Goal: Task Accomplishment & Management: Complete application form

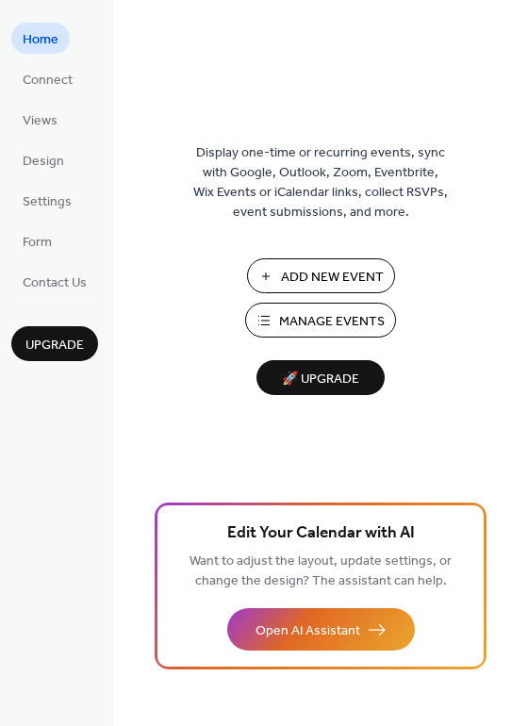
click at [327, 316] on span "Manage Events" at bounding box center [332, 322] width 106 height 20
click at [337, 319] on span "Manage Events" at bounding box center [332, 322] width 106 height 20
click at [49, 200] on span "Settings" at bounding box center [47, 202] width 49 height 20
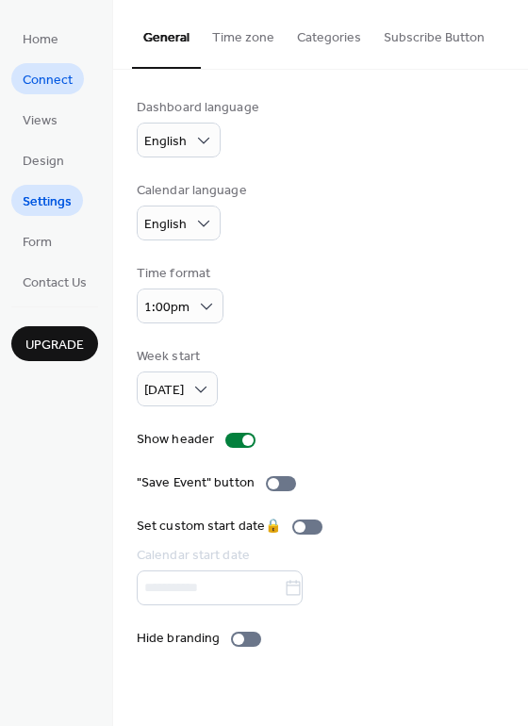
click at [44, 72] on span "Connect" at bounding box center [48, 81] width 50 height 20
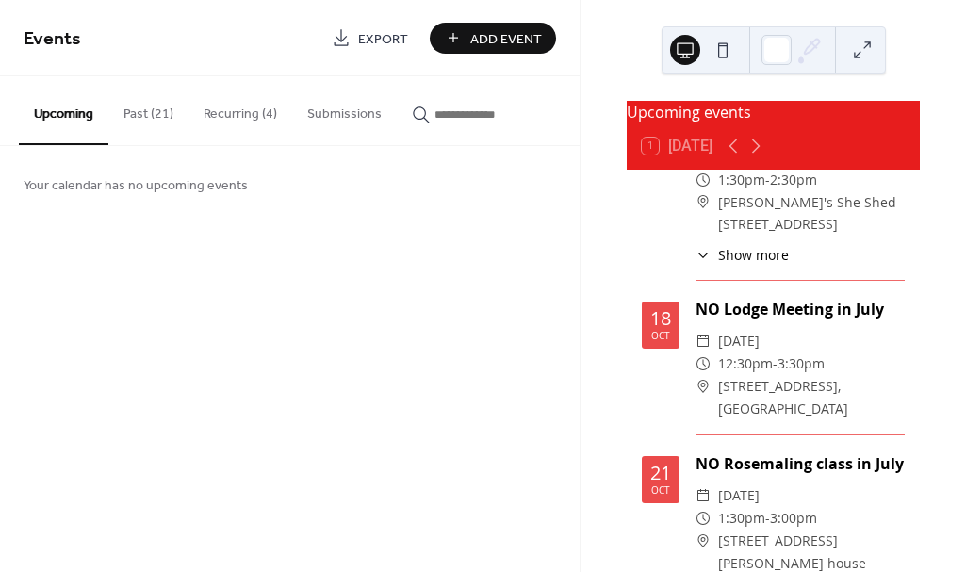
scroll to position [76, 0]
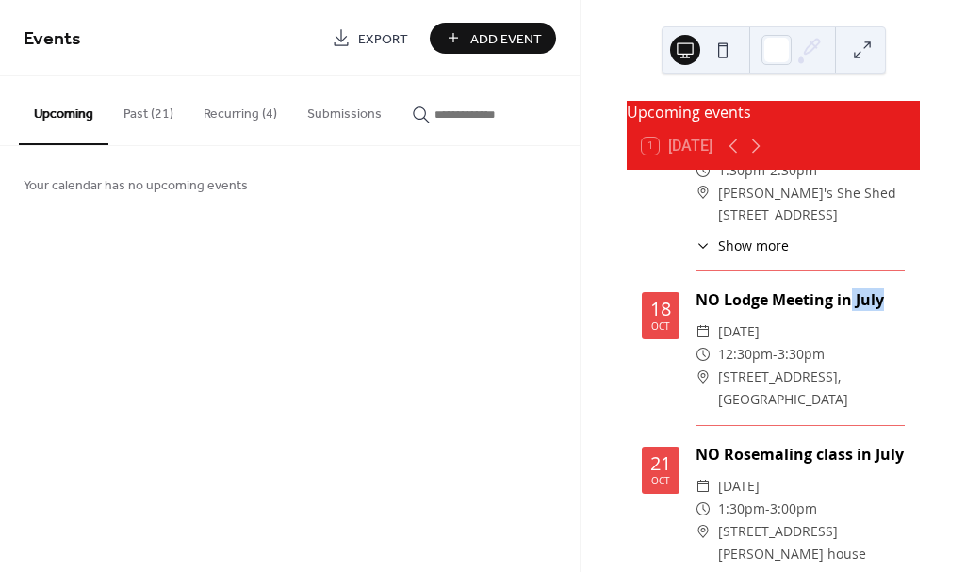
drag, startPoint x: 876, startPoint y: 310, endPoint x: 846, endPoint y: 315, distance: 29.6
click at [846, 311] on div "NO Lodge Meeting in July" at bounding box center [800, 299] width 209 height 23
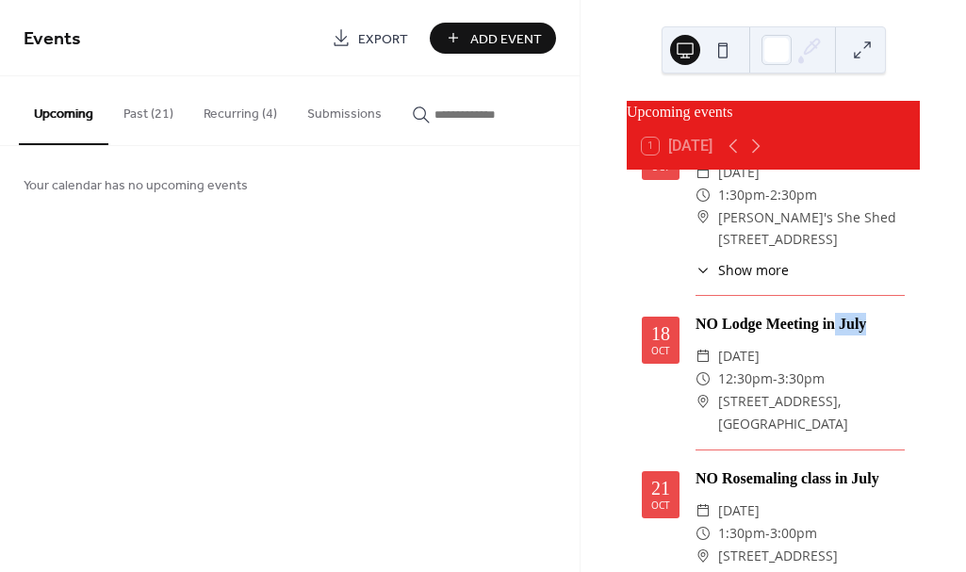
scroll to position [0, 0]
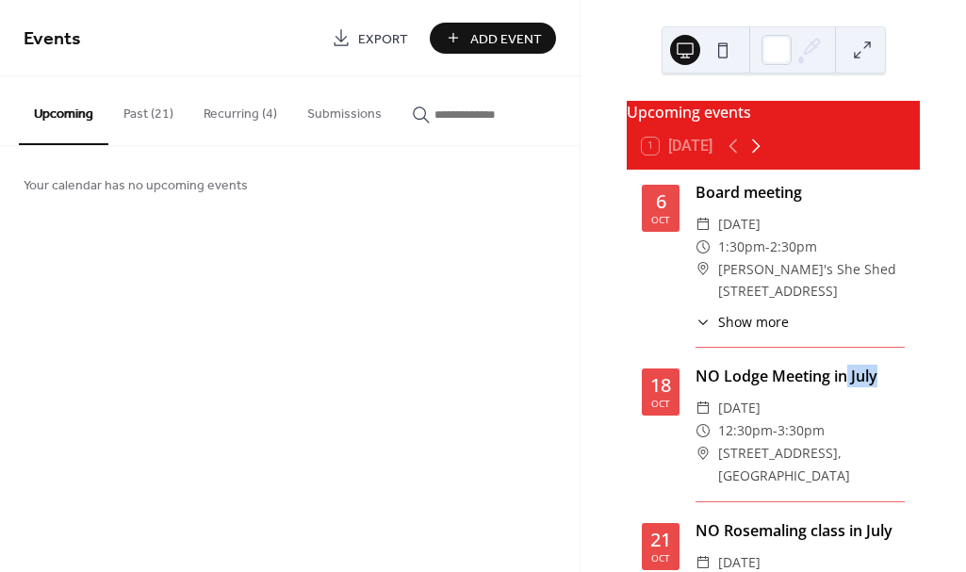
click at [760, 151] on icon at bounding box center [756, 146] width 23 height 23
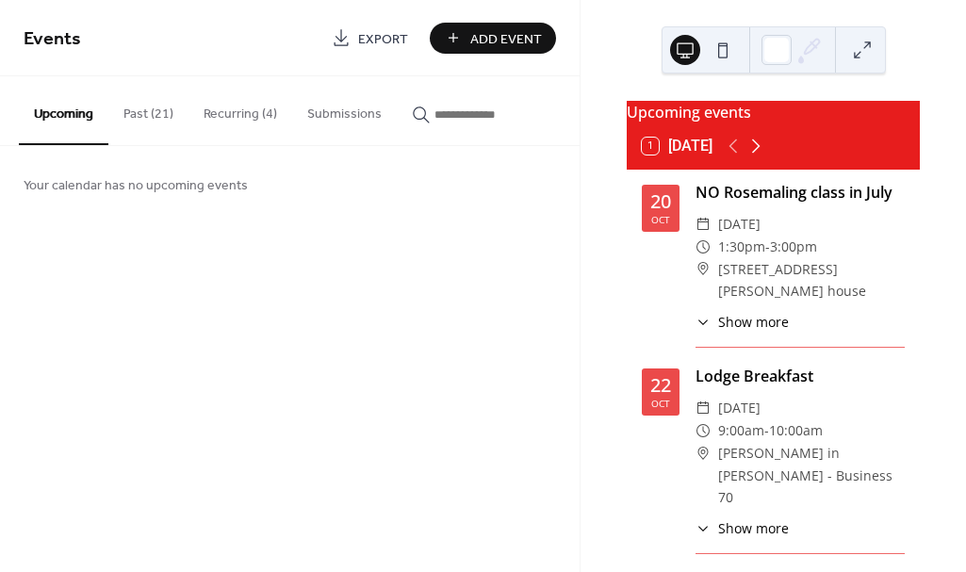
click at [760, 151] on icon at bounding box center [756, 146] width 23 height 23
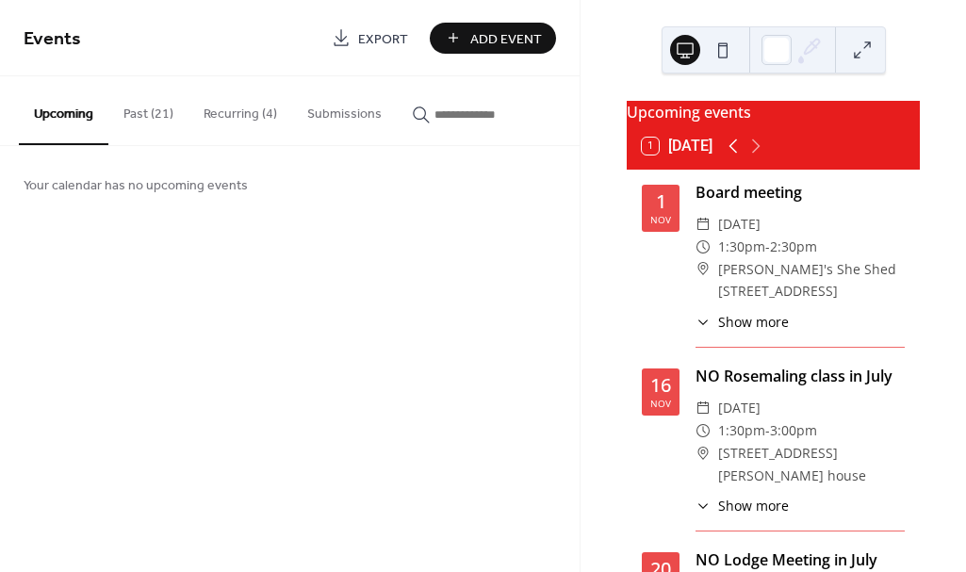
click at [730, 155] on icon at bounding box center [733, 146] width 23 height 23
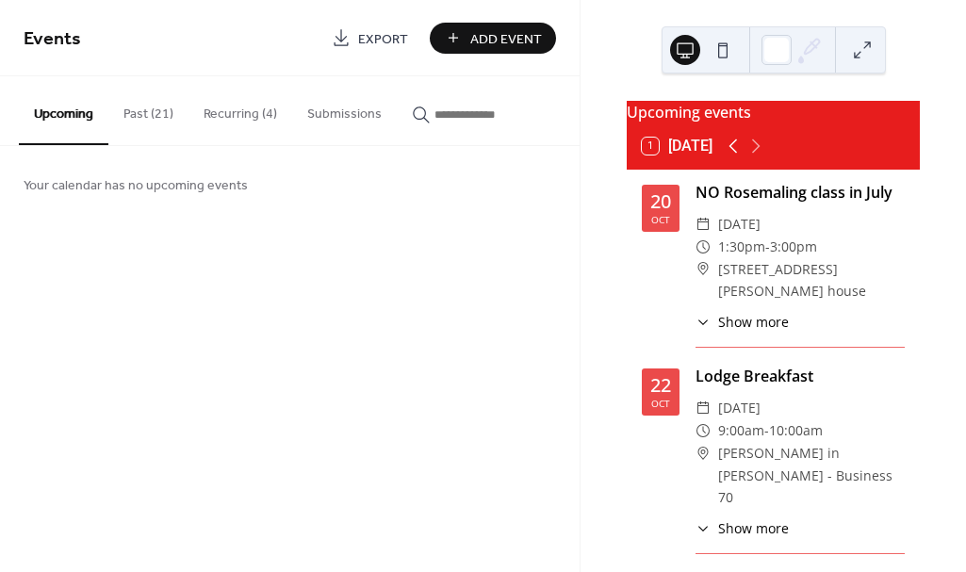
click at [730, 155] on icon at bounding box center [733, 146] width 23 height 23
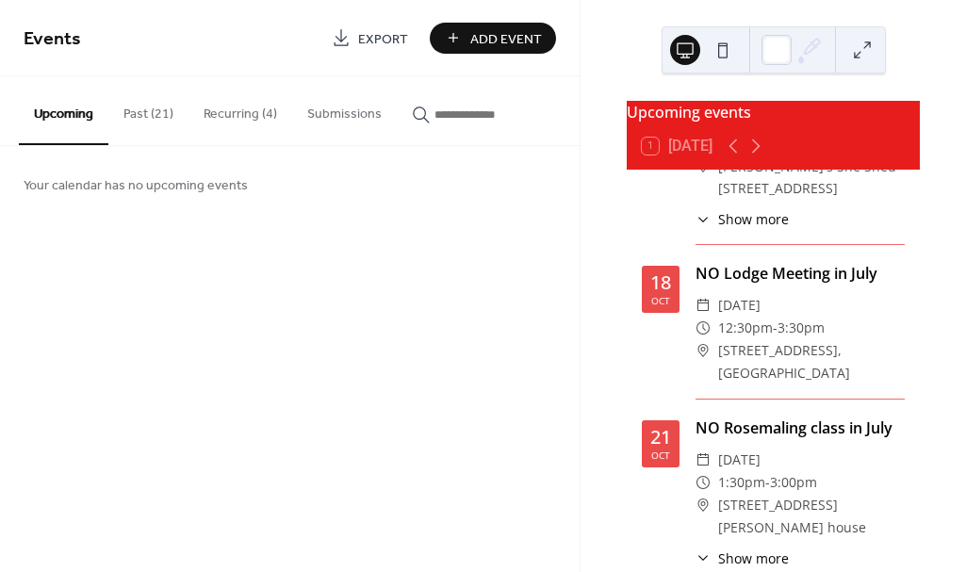
scroll to position [104, 0]
click at [734, 284] on div "NO Lodge Meeting in July" at bounding box center [800, 272] width 209 height 23
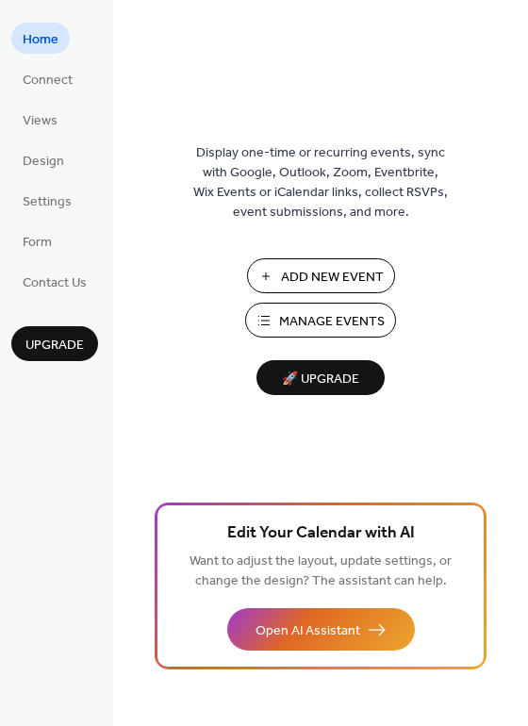
click at [323, 313] on span "Manage Events" at bounding box center [332, 322] width 106 height 20
click at [329, 272] on span "Add New Event" at bounding box center [332, 278] width 103 height 20
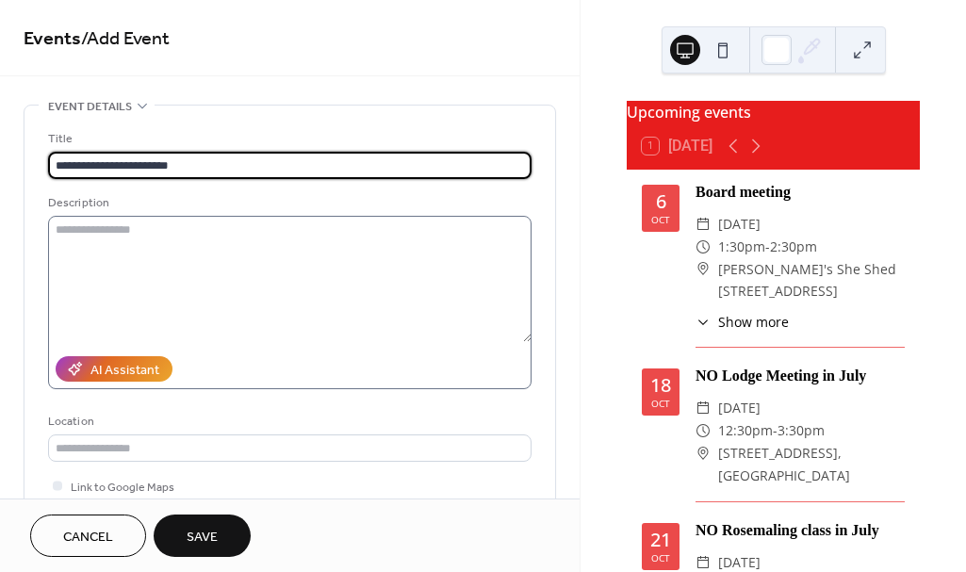
type input "**********"
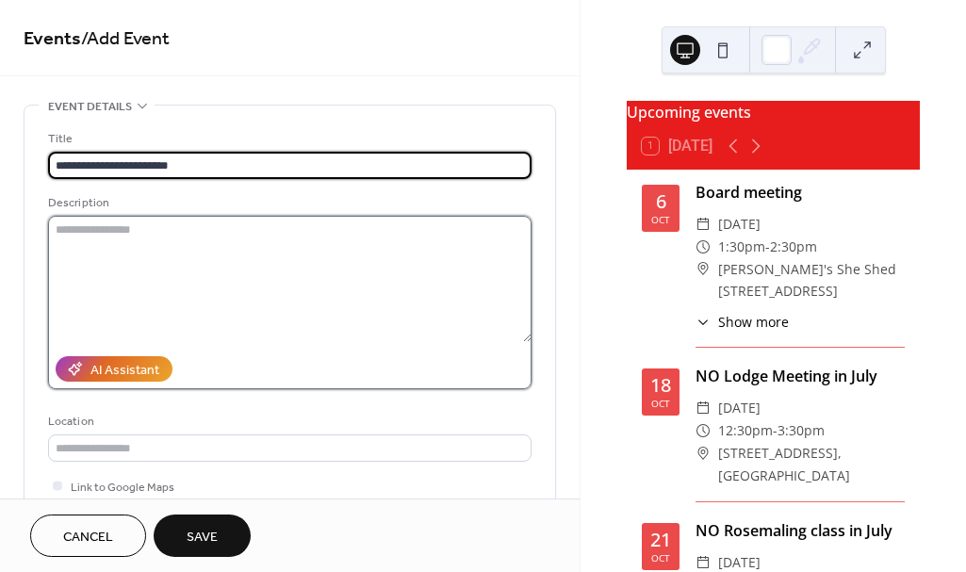
click at [64, 231] on textarea at bounding box center [289, 279] width 483 height 126
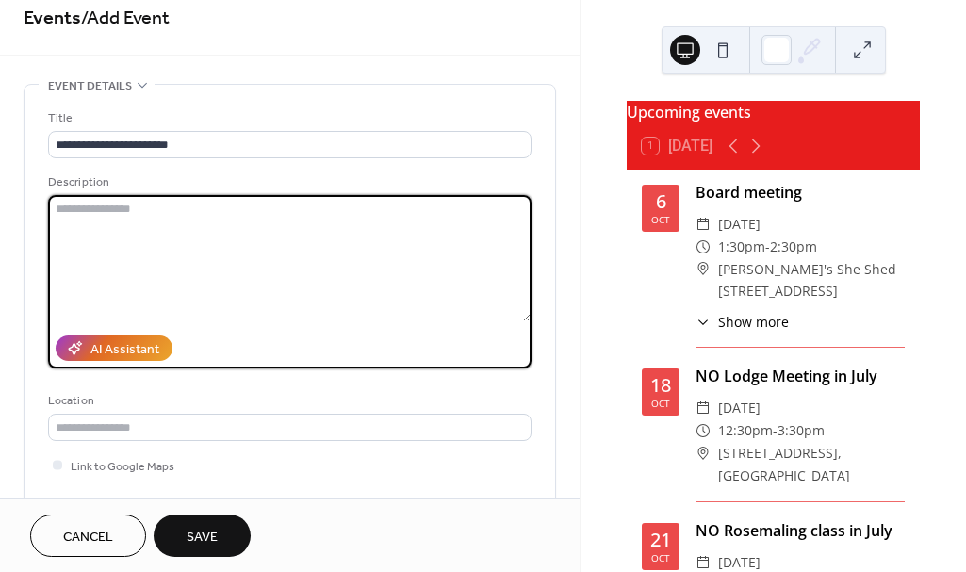
scroll to position [211, 0]
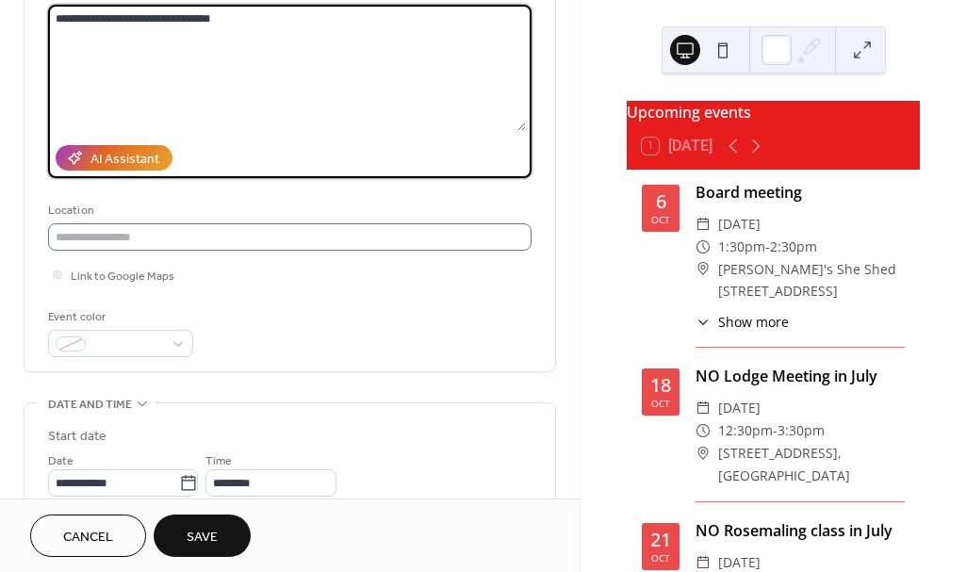
type textarea "**********"
click at [58, 233] on input "text" at bounding box center [289, 236] width 483 height 27
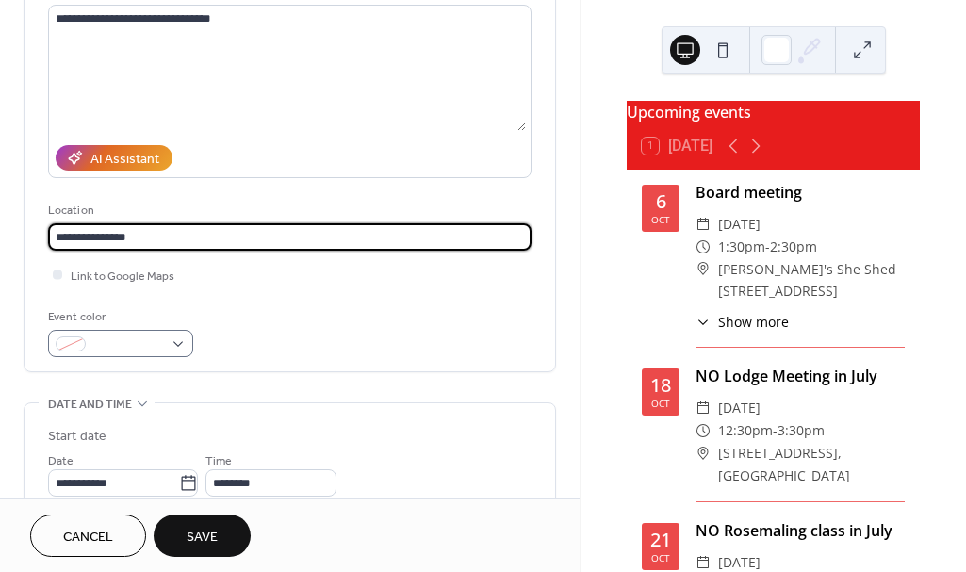
type input "**********"
click at [177, 338] on div at bounding box center [120, 343] width 145 height 27
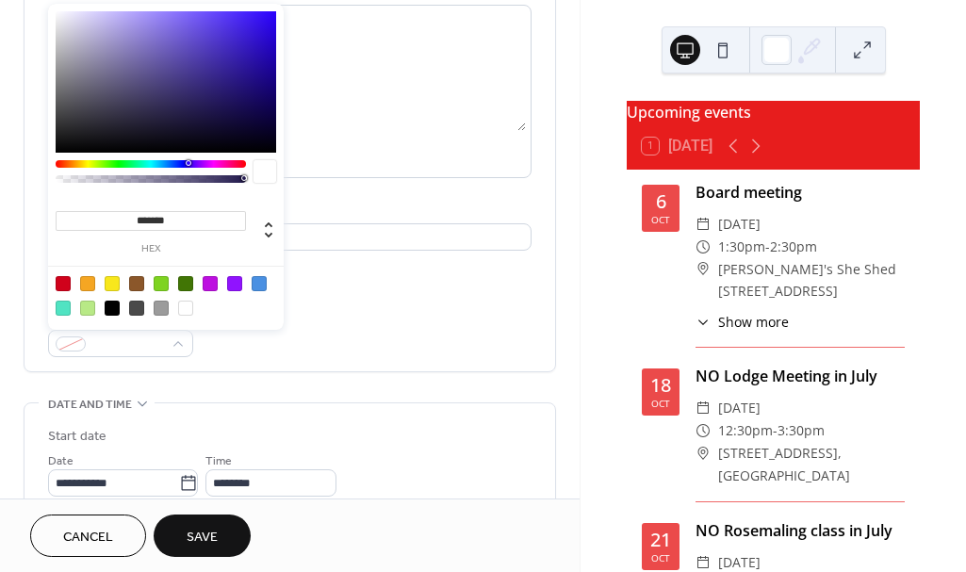
click at [65, 277] on div at bounding box center [63, 283] width 15 height 15
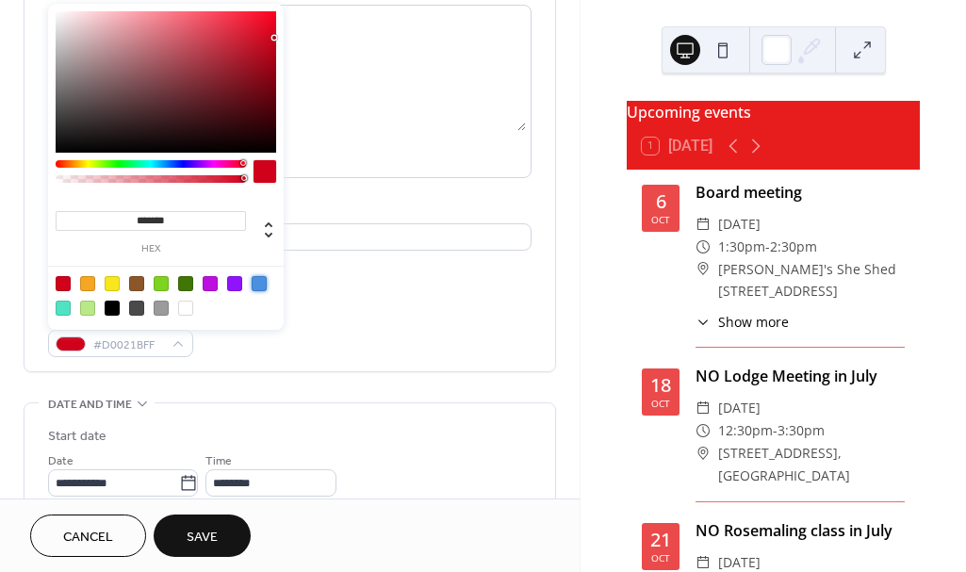
click at [258, 278] on div at bounding box center [259, 283] width 15 height 15
type input "*******"
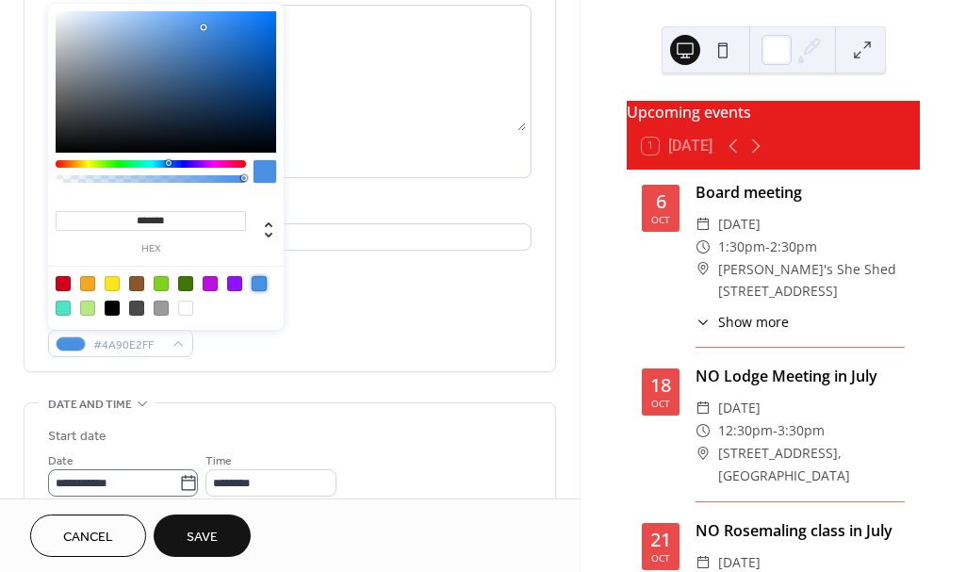
click at [190, 480] on icon at bounding box center [189, 482] width 14 height 15
click at [179, 480] on input "**********" at bounding box center [113, 482] width 131 height 27
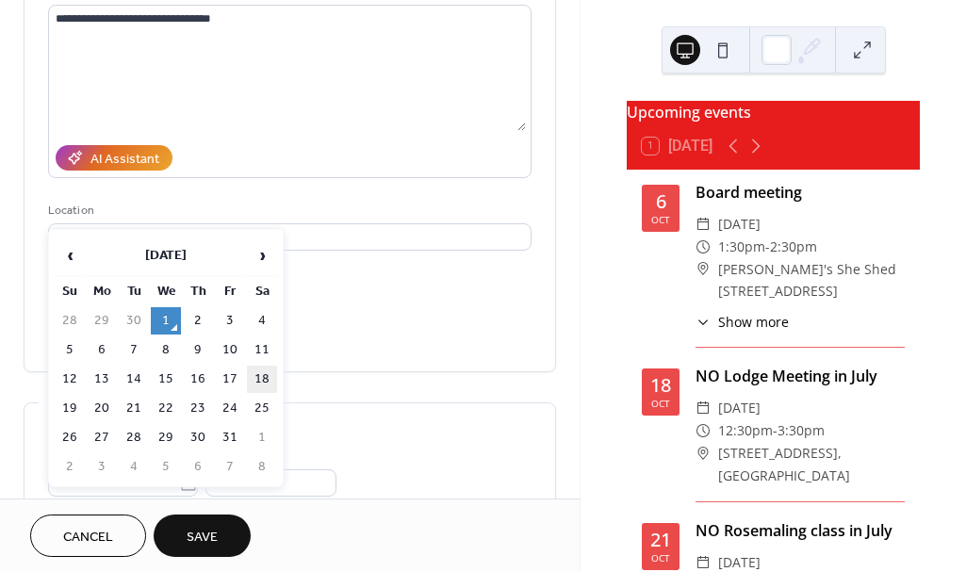
click at [260, 373] on td "18" at bounding box center [262, 379] width 30 height 27
type input "**********"
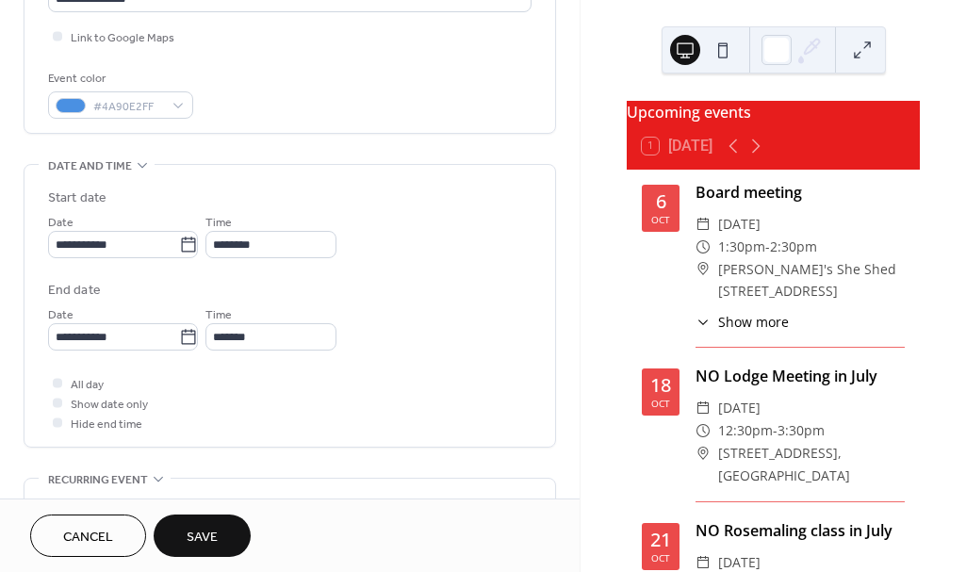
scroll to position [643, 0]
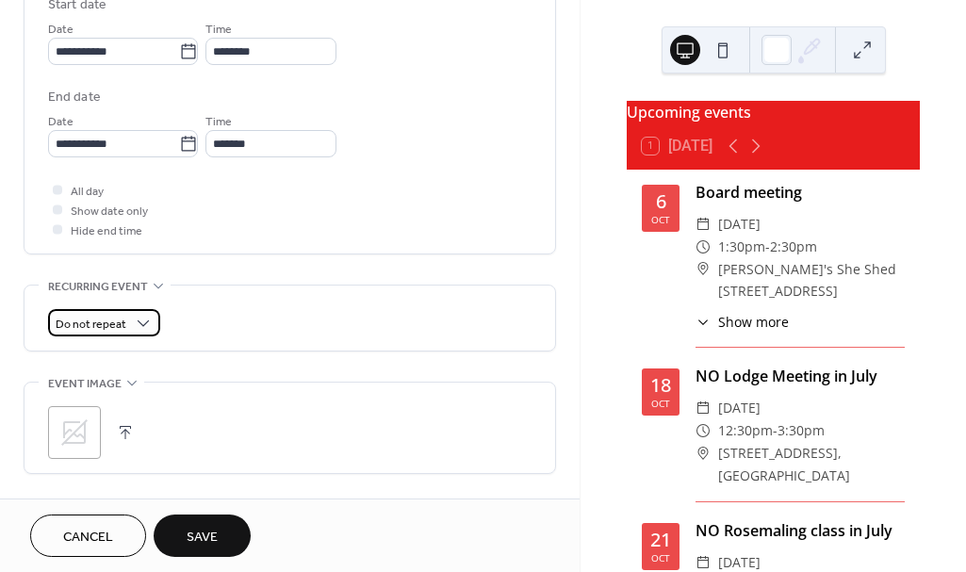
click at [88, 322] on span "Do not repeat" at bounding box center [91, 325] width 71 height 22
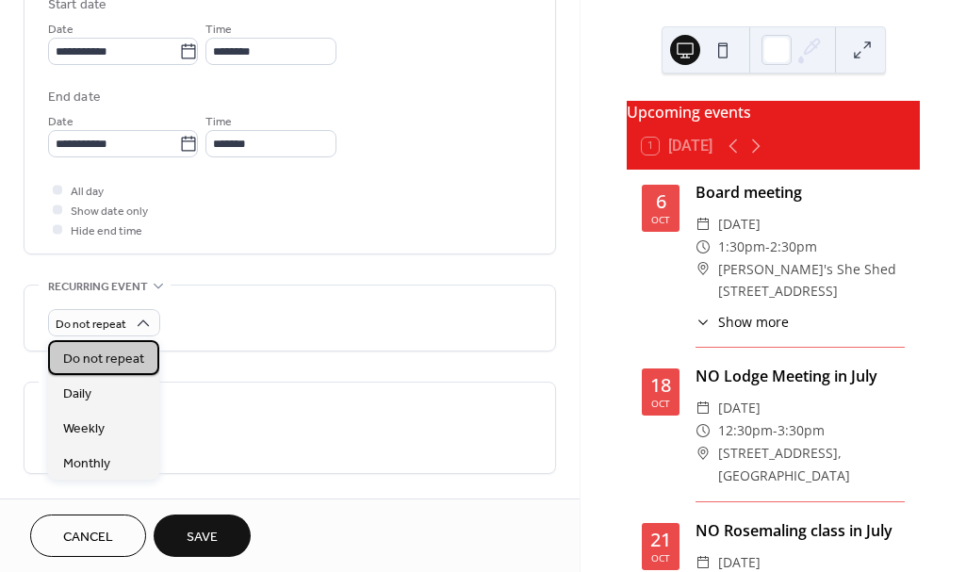
click at [88, 356] on span "Do not repeat" at bounding box center [103, 360] width 81 height 20
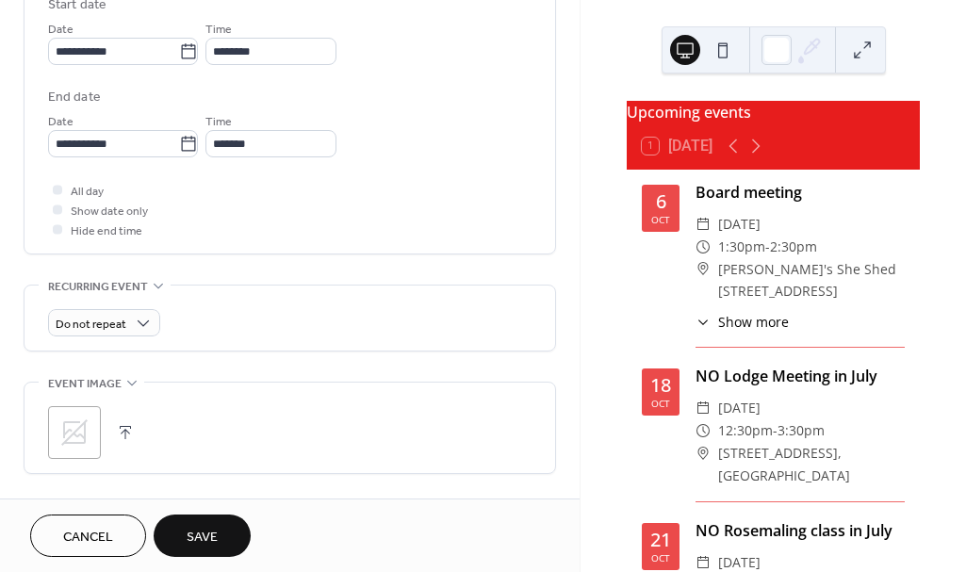
scroll to position [852, 0]
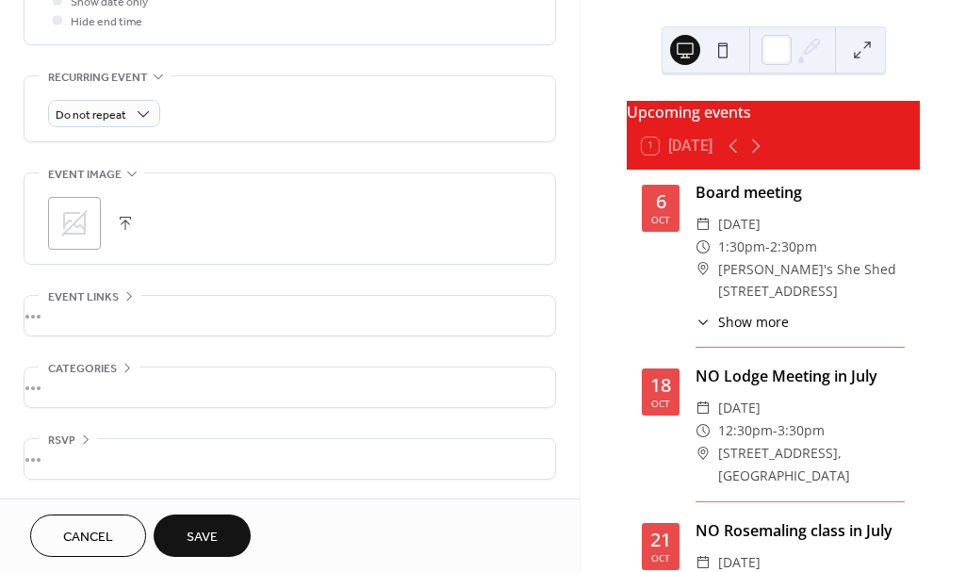
click at [203, 528] on span "Save" at bounding box center [202, 538] width 31 height 20
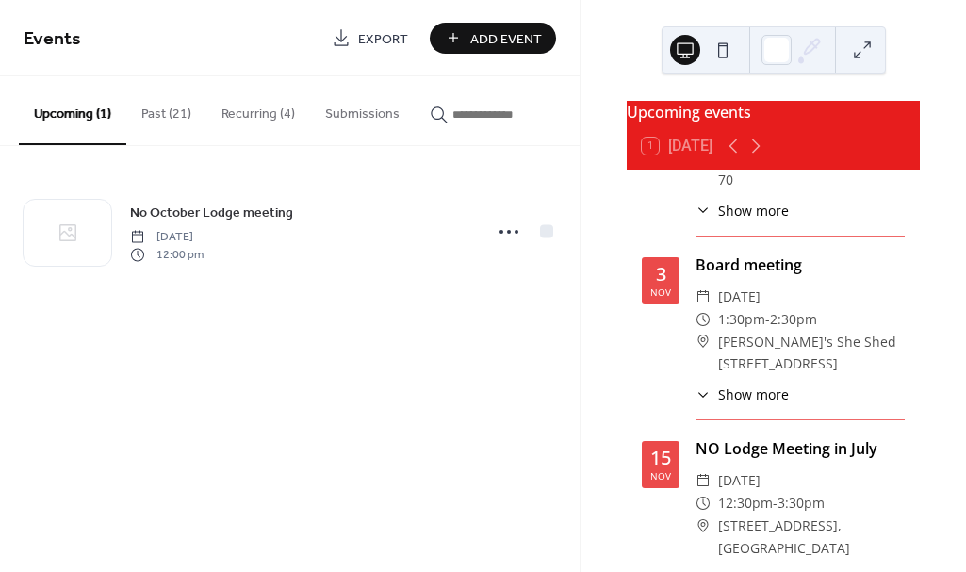
scroll to position [1010, 0]
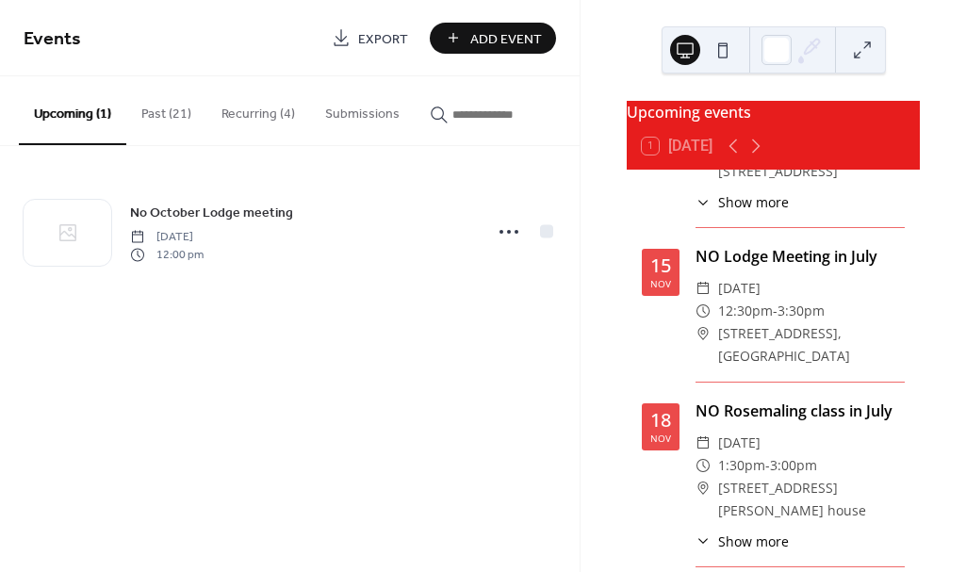
click at [753, 322] on span "12:30pm" at bounding box center [745, 311] width 55 height 23
click at [753, 268] on div "NO Lodge Meeting in July" at bounding box center [800, 256] width 209 height 23
drag, startPoint x: 697, startPoint y: 268, endPoint x: 905, endPoint y: 266, distance: 208.3
click at [786, 41] on div at bounding box center [777, 50] width 30 height 30
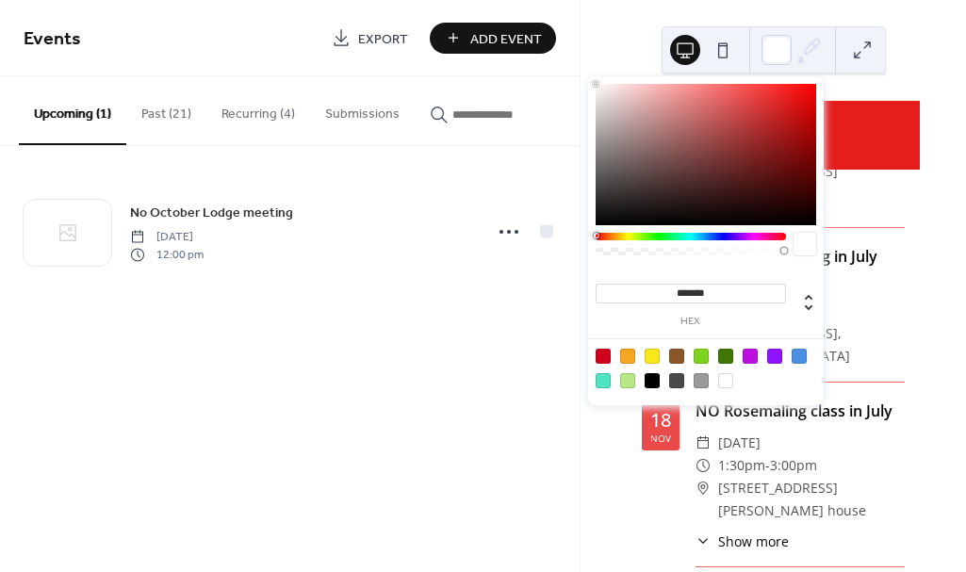
click at [904, 53] on div "Upcoming events 1 [DATE] [DATE] Board meeting ​ [DATE] ​ 1:30pm - 2:30pm ​ [PER…" at bounding box center [773, 286] width 385 height 572
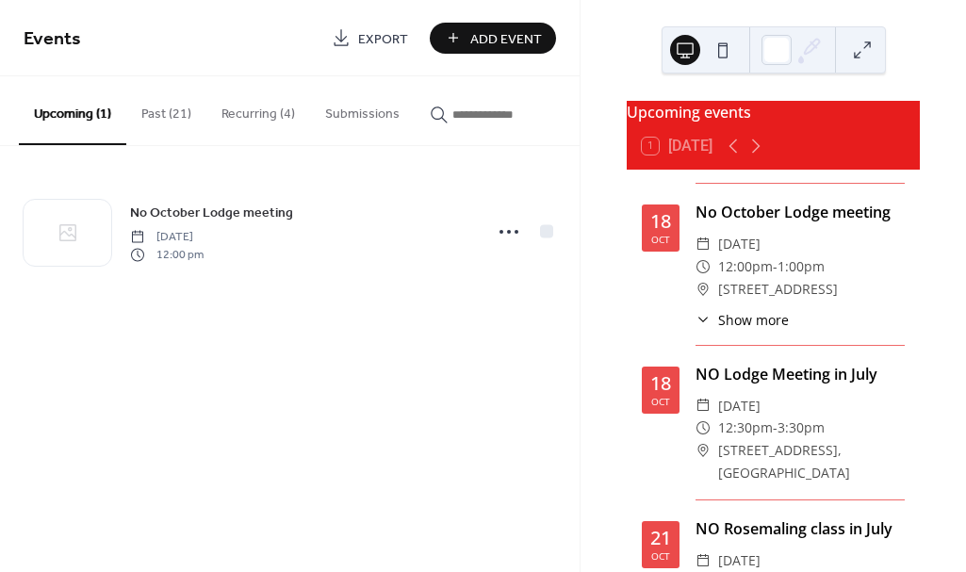
scroll to position [320, 0]
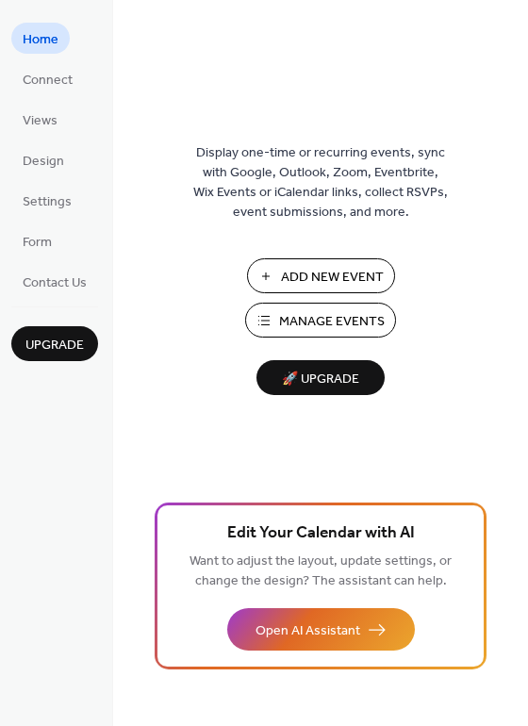
click at [328, 316] on span "Manage Events" at bounding box center [332, 322] width 106 height 20
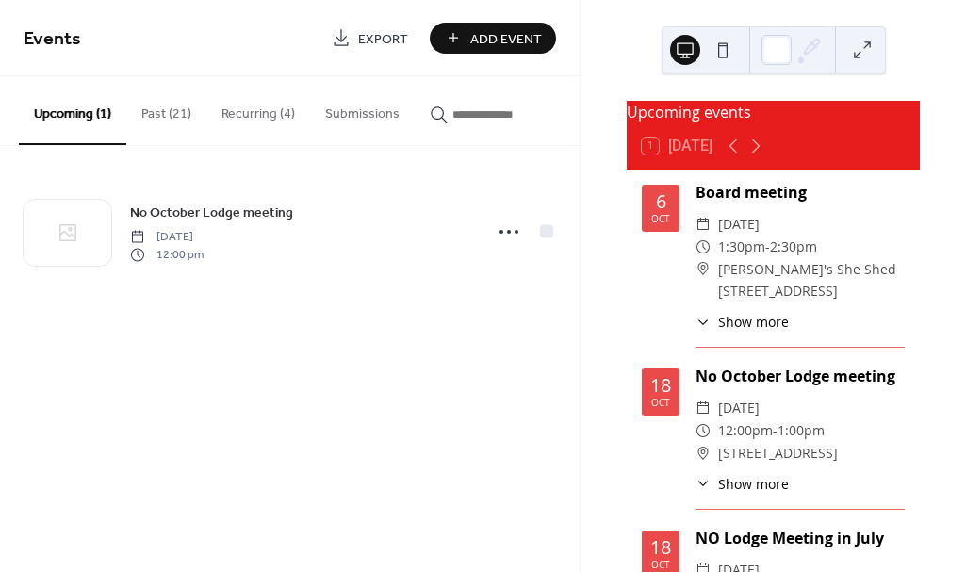
scroll to position [130, 0]
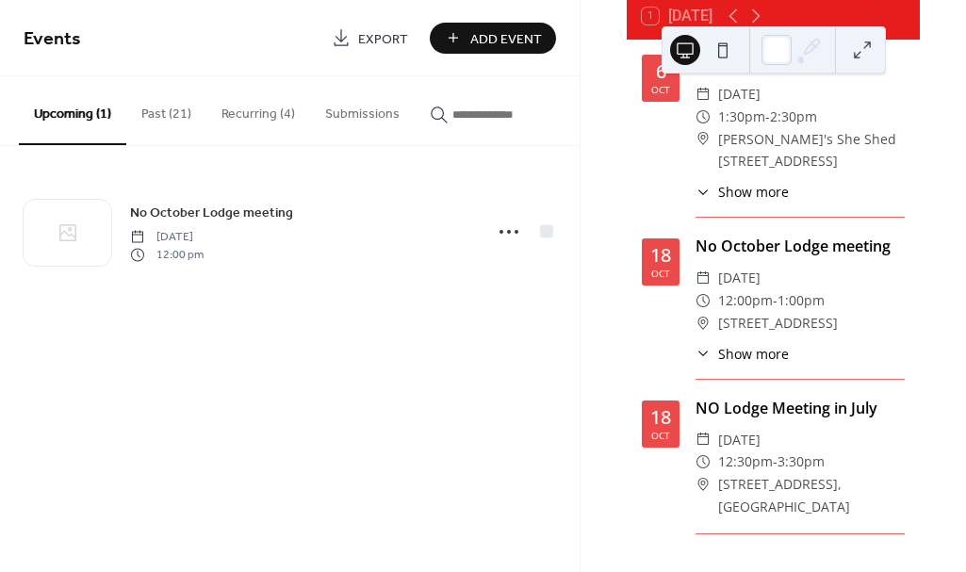
click at [718, 419] on div "NO Lodge Meeting in July" at bounding box center [800, 408] width 209 height 23
click at [737, 257] on div "No October Lodge meeting" at bounding box center [800, 246] width 209 height 23
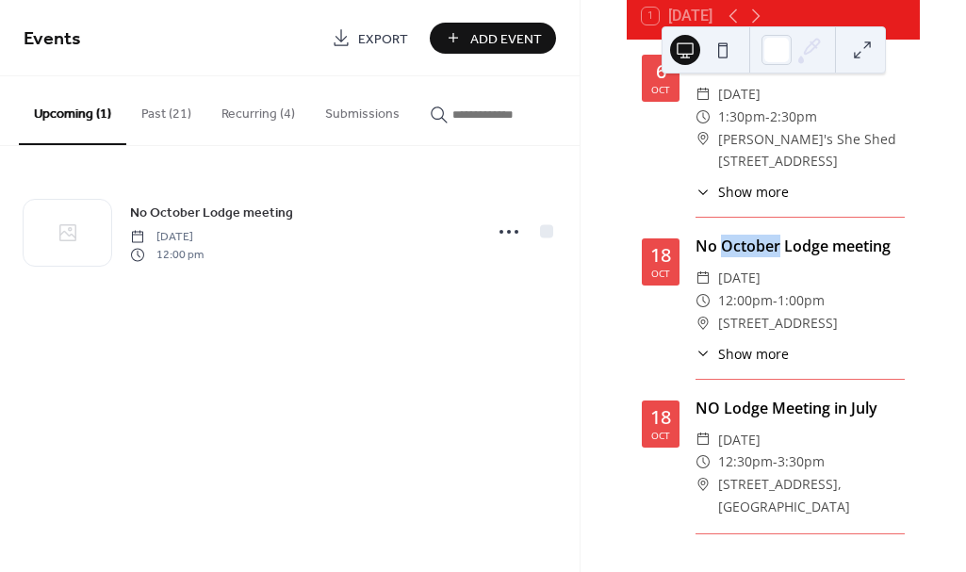
click at [591, 343] on div "Upcoming events 1 [DATE] [DATE] Board meeting ​ [DATE] ​ 1:30pm - 2:30pm ​ [PER…" at bounding box center [773, 286] width 385 height 572
click at [505, 34] on span "Add Event" at bounding box center [506, 39] width 72 height 20
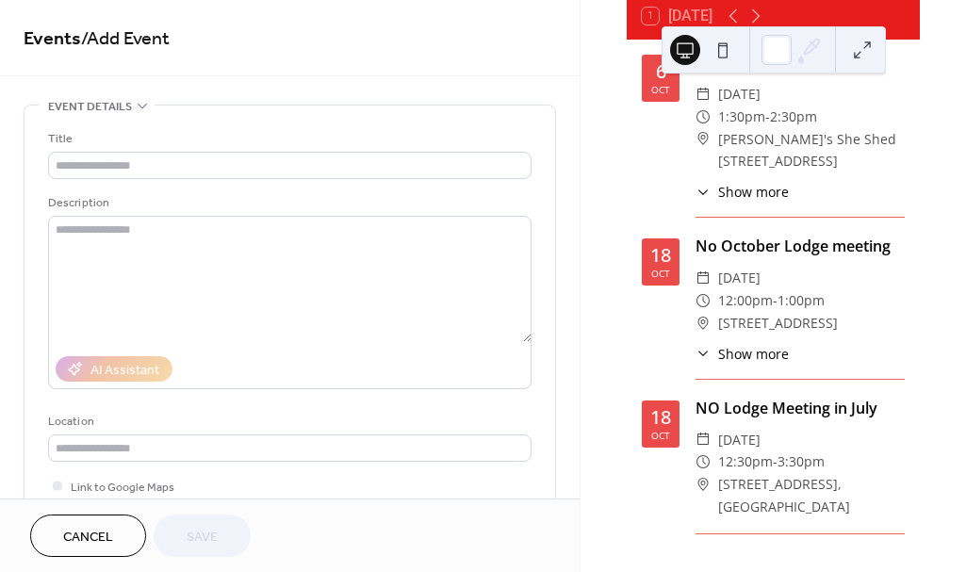
click at [747, 419] on div "NO Lodge Meeting in July" at bounding box center [800, 408] width 209 height 23
click at [581, 352] on div "Upcoming events 1 [DATE] [DATE] Board meeting ​ [DATE] ​ 1:30pm - 2:30pm ​ [PER…" at bounding box center [773, 286] width 385 height 572
